Goal: Task Accomplishment & Management: Use online tool/utility

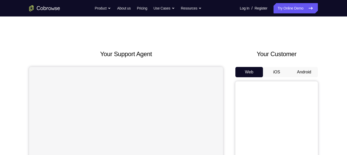
click at [302, 69] on button "Android" at bounding box center [304, 72] width 28 height 10
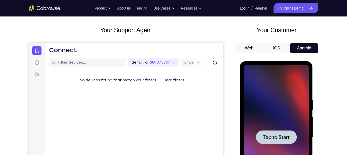
click at [276, 135] on span "Tap to Start" at bounding box center [276, 137] width 26 height 5
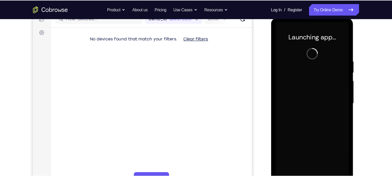
scroll to position [70, 0]
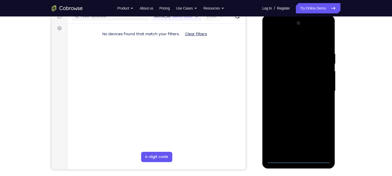
drag, startPoint x: 331, startPoint y: 0, endPoint x: 256, endPoint y: 45, distance: 87.9
click at [256, 45] on div "Your Support Agent Your Customer Web iOS Android" at bounding box center [196, 74] width 289 height 190
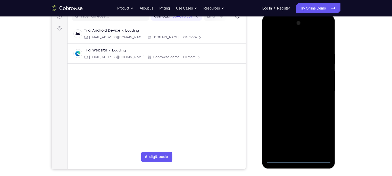
click at [302, 155] on div at bounding box center [298, 91] width 65 height 144
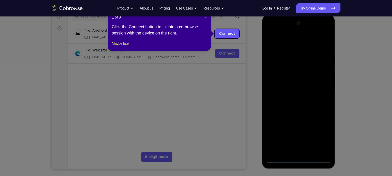
click at [205, 18] on span "×" at bounding box center [206, 17] width 2 height 4
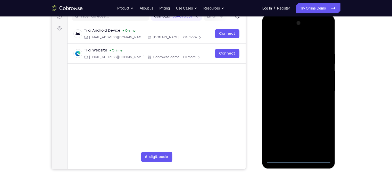
click at [321, 136] on div at bounding box center [298, 91] width 65 height 144
click at [304, 42] on div at bounding box center [298, 91] width 65 height 144
click at [315, 89] on div at bounding box center [298, 91] width 65 height 144
click at [290, 100] on div at bounding box center [298, 91] width 65 height 144
click at [291, 86] on div at bounding box center [298, 91] width 65 height 144
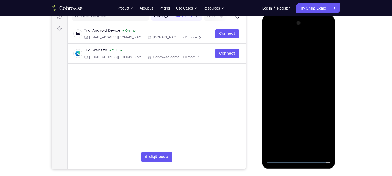
click at [295, 79] on div at bounding box center [298, 91] width 65 height 144
click at [291, 90] on div at bounding box center [298, 91] width 65 height 144
click at [296, 108] on div at bounding box center [298, 91] width 65 height 144
click at [324, 49] on div at bounding box center [298, 91] width 65 height 144
drag, startPoint x: 290, startPoint y: 40, endPoint x: 337, endPoint y: 37, distance: 47.3
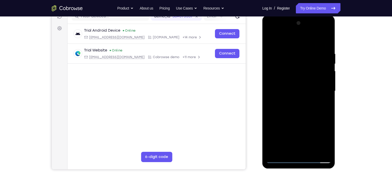
click at [336, 37] on html "Online web based iOS Simulators and Android Emulators. Run iPhone, iPad, Mobile…" at bounding box center [298, 92] width 73 height 155
click at [327, 47] on div at bounding box center [298, 91] width 65 height 144
click at [291, 50] on div at bounding box center [298, 91] width 65 height 144
click at [325, 42] on div at bounding box center [298, 91] width 65 height 144
click at [307, 51] on div at bounding box center [298, 91] width 65 height 144
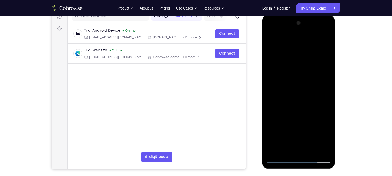
click at [326, 41] on div at bounding box center [298, 91] width 65 height 144
click at [322, 49] on div at bounding box center [298, 91] width 65 height 144
click at [319, 149] on div at bounding box center [298, 91] width 65 height 144
click at [325, 42] on div at bounding box center [298, 91] width 65 height 144
drag, startPoint x: 321, startPoint y: 56, endPoint x: 272, endPoint y: 57, distance: 48.7
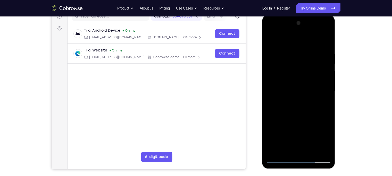
click at [272, 57] on div at bounding box center [298, 91] width 65 height 144
click at [294, 46] on div at bounding box center [298, 91] width 65 height 144
click at [324, 59] on div at bounding box center [298, 91] width 65 height 144
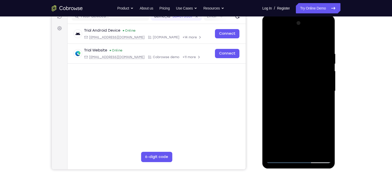
click at [324, 73] on div at bounding box center [298, 91] width 65 height 144
click at [326, 41] on div at bounding box center [298, 91] width 65 height 144
click at [326, 39] on div at bounding box center [298, 91] width 65 height 144
click at [270, 66] on div at bounding box center [298, 91] width 65 height 144
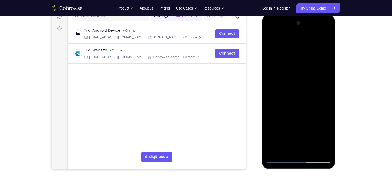
click at [273, 74] on div at bounding box center [298, 91] width 65 height 144
click at [281, 114] on div at bounding box center [298, 91] width 65 height 144
drag, startPoint x: 296, startPoint y: 104, endPoint x: 287, endPoint y: 62, distance: 43.3
click at [287, 62] on div at bounding box center [298, 91] width 65 height 144
click at [299, 113] on div at bounding box center [298, 91] width 65 height 144
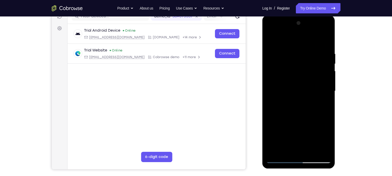
drag, startPoint x: 296, startPoint y: 75, endPoint x: 294, endPoint y: 55, distance: 20.3
click at [294, 55] on div at bounding box center [298, 91] width 65 height 144
drag, startPoint x: 296, startPoint y: 111, endPoint x: 290, endPoint y: 51, distance: 60.5
click at [290, 51] on div at bounding box center [298, 91] width 65 height 144
click at [270, 38] on div at bounding box center [298, 91] width 65 height 144
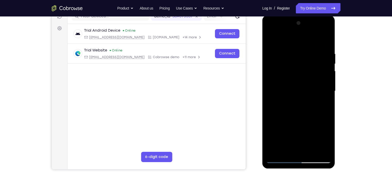
click at [270, 38] on div at bounding box center [298, 91] width 65 height 144
drag, startPoint x: 297, startPoint y: 54, endPoint x: 299, endPoint y: 91, distance: 37.4
click at [299, 91] on div at bounding box center [298, 91] width 65 height 144
click at [321, 87] on div at bounding box center [298, 91] width 65 height 144
drag, startPoint x: 292, startPoint y: 96, endPoint x: 297, endPoint y: 67, distance: 28.8
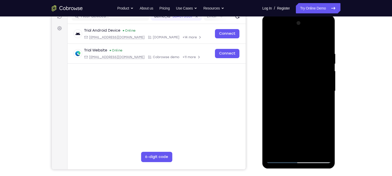
click at [297, 67] on div at bounding box center [298, 91] width 65 height 144
drag, startPoint x: 296, startPoint y: 117, endPoint x: 299, endPoint y: 71, distance: 46.5
click at [299, 71] on div at bounding box center [298, 91] width 65 height 144
drag, startPoint x: 297, startPoint y: 125, endPoint x: 303, endPoint y: 53, distance: 72.6
click at [303, 53] on div at bounding box center [298, 91] width 65 height 144
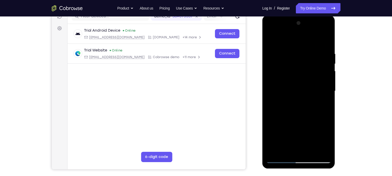
drag, startPoint x: 285, startPoint y: 117, endPoint x: 293, endPoint y: 61, distance: 56.4
click at [293, 61] on div at bounding box center [298, 91] width 65 height 144
drag, startPoint x: 300, startPoint y: 125, endPoint x: 298, endPoint y: 56, distance: 68.6
click at [298, 56] on div at bounding box center [298, 91] width 65 height 144
drag, startPoint x: 293, startPoint y: 128, endPoint x: 297, endPoint y: 50, distance: 77.9
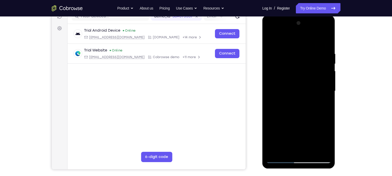
click at [297, 50] on div at bounding box center [298, 91] width 65 height 144
drag, startPoint x: 290, startPoint y: 137, endPoint x: 290, endPoint y: 71, distance: 66.2
click at [290, 71] on div at bounding box center [298, 91] width 65 height 144
click at [271, 37] on div at bounding box center [298, 91] width 65 height 144
click at [273, 44] on div at bounding box center [298, 91] width 65 height 144
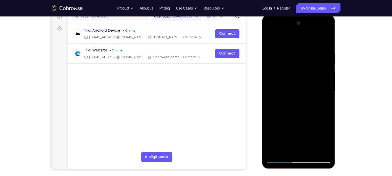
click at [325, 43] on div at bounding box center [298, 91] width 65 height 144
click at [271, 41] on div at bounding box center [298, 91] width 65 height 144
click at [273, 152] on div at bounding box center [298, 91] width 65 height 144
drag, startPoint x: 307, startPoint y: 110, endPoint x: 311, endPoint y: 51, distance: 59.4
click at [311, 51] on div at bounding box center [298, 91] width 65 height 144
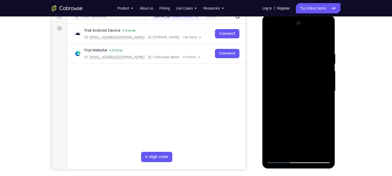
click at [283, 116] on div at bounding box center [298, 91] width 65 height 144
click at [270, 38] on div at bounding box center [298, 91] width 65 height 144
drag, startPoint x: 292, startPoint y: 117, endPoint x: 297, endPoint y: 2, distance: 114.8
click at [297, 15] on html "Online web based iOS Simulators and Android Emulators. Run iPhone, iPad, Mobile…" at bounding box center [298, 92] width 73 height 155
drag, startPoint x: 304, startPoint y: 82, endPoint x: 307, endPoint y: 99, distance: 18.0
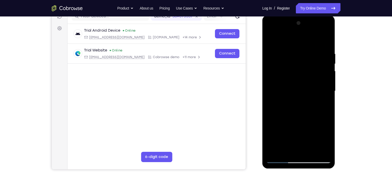
click at [307, 99] on div at bounding box center [298, 91] width 65 height 144
click at [274, 153] on div at bounding box center [298, 91] width 65 height 144
drag, startPoint x: 301, startPoint y: 69, endPoint x: 297, endPoint y: 151, distance: 81.8
click at [297, 151] on div at bounding box center [298, 91] width 65 height 144
drag, startPoint x: 304, startPoint y: 63, endPoint x: 298, endPoint y: 193, distance: 130.0
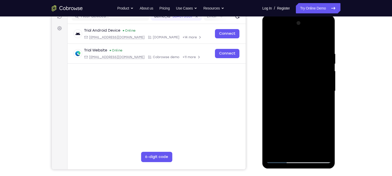
click at [298, 155] on html "Online web based iOS Simulators and Android Emulators. Run iPhone, iPad, Mobile…" at bounding box center [298, 92] width 73 height 155
click at [291, 46] on div at bounding box center [298, 91] width 65 height 144
click at [325, 41] on div at bounding box center [298, 91] width 65 height 144
click at [311, 50] on div at bounding box center [298, 91] width 65 height 144
click at [326, 41] on div at bounding box center [298, 91] width 65 height 144
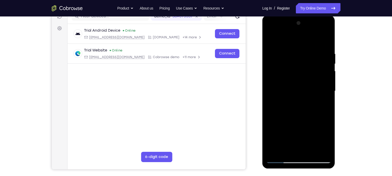
click at [322, 50] on div at bounding box center [298, 91] width 65 height 144
click at [326, 39] on div at bounding box center [298, 91] width 65 height 144
drag, startPoint x: 322, startPoint y: 49, endPoint x: 278, endPoint y: 54, distance: 44.4
click at [278, 54] on div at bounding box center [298, 91] width 65 height 144
click at [326, 52] on div at bounding box center [298, 91] width 65 height 144
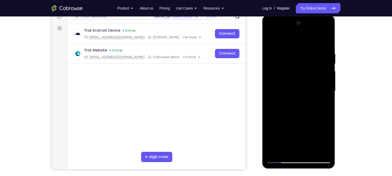
click at [326, 40] on div at bounding box center [298, 91] width 65 height 144
click at [298, 49] on div at bounding box center [298, 91] width 65 height 144
click at [327, 40] on div at bounding box center [298, 91] width 65 height 144
click at [316, 49] on div at bounding box center [298, 91] width 65 height 144
click at [327, 41] on div at bounding box center [298, 91] width 65 height 144
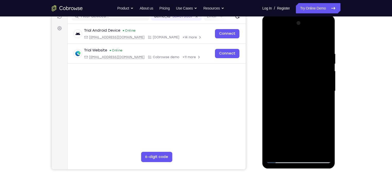
drag, startPoint x: 319, startPoint y: 52, endPoint x: 253, endPoint y: 66, distance: 67.8
click at [262, 66] on html "Online web based iOS Simulators and Android Emulators. Run iPhone, iPad, Mobile…" at bounding box center [298, 92] width 73 height 155
click at [303, 49] on div at bounding box center [298, 91] width 65 height 144
click at [327, 41] on div at bounding box center [298, 91] width 65 height 144
click at [319, 48] on div at bounding box center [298, 91] width 65 height 144
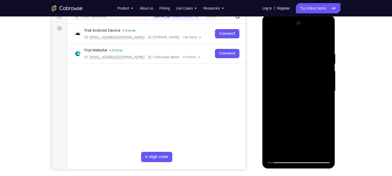
click at [326, 40] on div at bounding box center [298, 91] width 65 height 144
click at [311, 152] on div at bounding box center [298, 91] width 65 height 144
click at [305, 117] on div at bounding box center [298, 91] width 65 height 144
drag, startPoint x: 316, startPoint y: 62, endPoint x: 270, endPoint y: 63, distance: 46.6
click at [270, 63] on div at bounding box center [298, 91] width 65 height 144
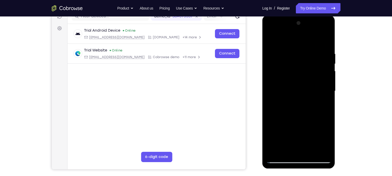
drag, startPoint x: 314, startPoint y: 65, endPoint x: 287, endPoint y: 67, distance: 27.1
click at [287, 67] on div at bounding box center [298, 91] width 65 height 144
drag, startPoint x: 321, startPoint y: 63, endPoint x: 285, endPoint y: 65, distance: 36.4
click at [285, 65] on div at bounding box center [298, 91] width 65 height 144
drag, startPoint x: 314, startPoint y: 68, endPoint x: 280, endPoint y: 67, distance: 34.0
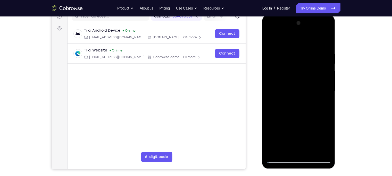
click at [280, 67] on div at bounding box center [298, 91] width 65 height 144
click at [321, 75] on div at bounding box center [298, 91] width 65 height 144
click at [270, 40] on div at bounding box center [298, 91] width 65 height 144
